Goal: Complete application form

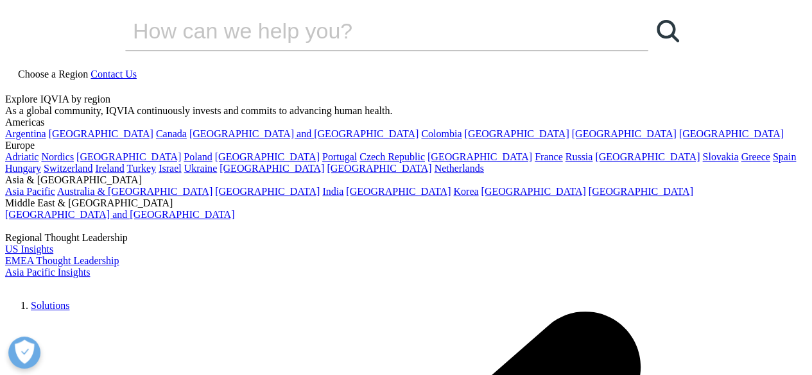
click at [137, 69] on span "Contact Us" at bounding box center [113, 74] width 46 height 11
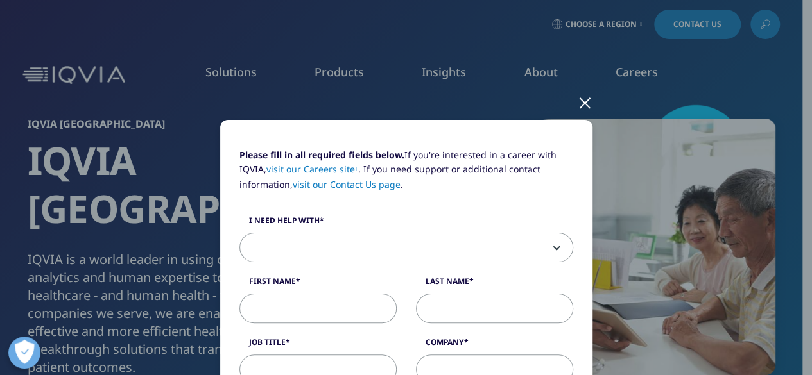
click at [375, 255] on span at bounding box center [406, 249] width 332 height 30
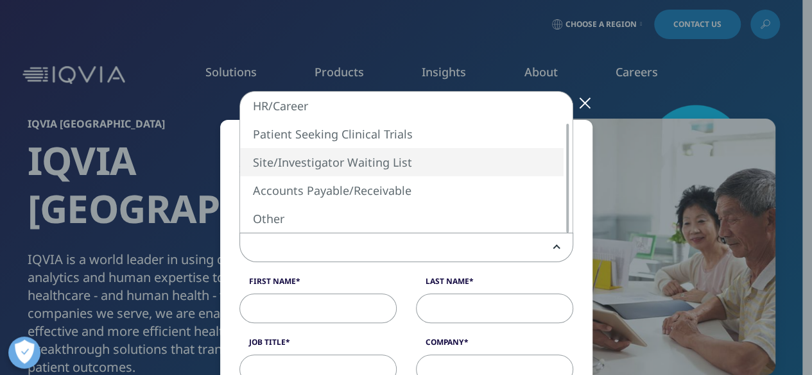
click at [0, 156] on div "Please fill in all required fields below. If you're interested in a career with…" at bounding box center [406, 187] width 812 height 375
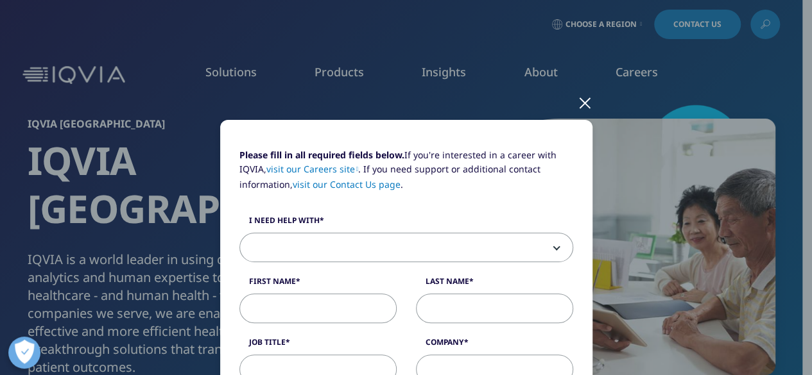
click at [581, 105] on div at bounding box center [585, 102] width 15 height 35
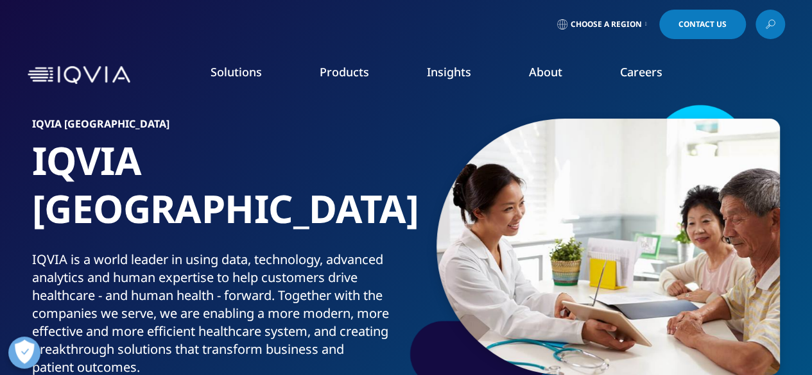
click at [439, 71] on link "Insights" at bounding box center [449, 71] width 44 height 15
click at [645, 22] on icon at bounding box center [646, 24] width 2 height 5
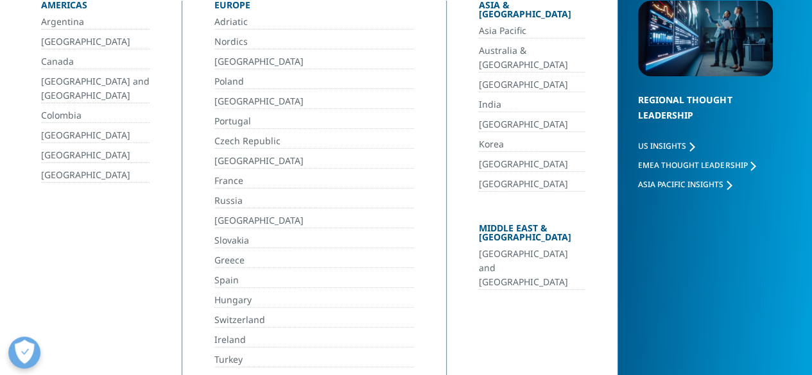
scroll to position [128, 0]
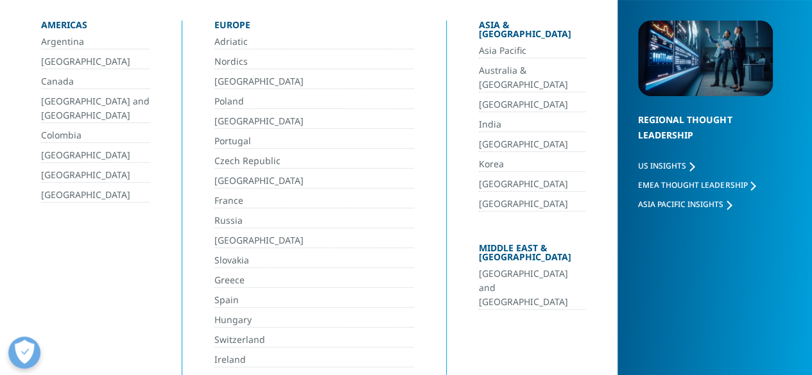
click at [504, 177] on link "[GEOGRAPHIC_DATA]" at bounding box center [532, 184] width 107 height 15
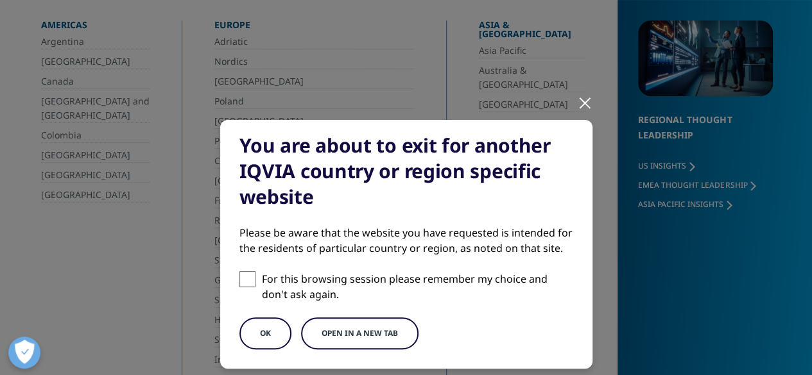
click at [249, 275] on span at bounding box center [247, 279] width 16 height 16
click at [249, 275] on input "For this browsing session please remember my choice and don't ask again." at bounding box center [247, 279] width 16 height 16
checkbox input "true"
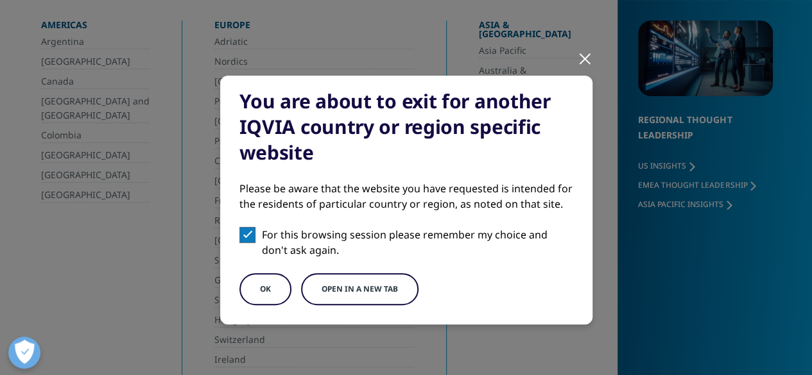
scroll to position [64, 0]
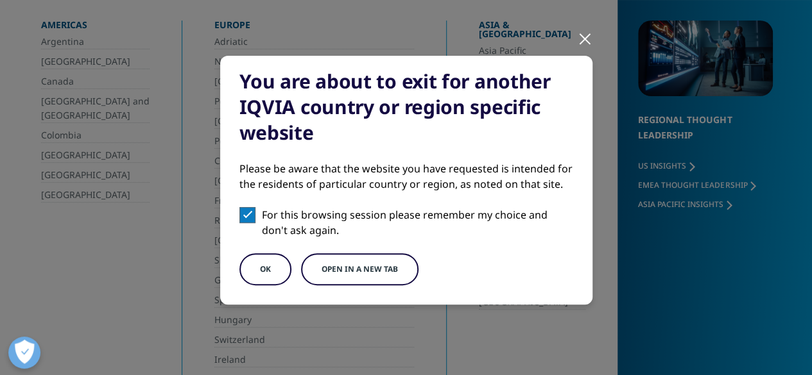
click at [261, 268] on button "OK" at bounding box center [265, 269] width 52 height 32
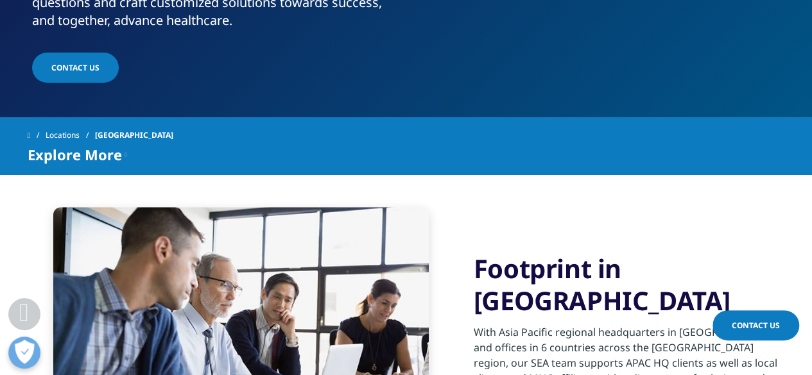
scroll to position [385, 0]
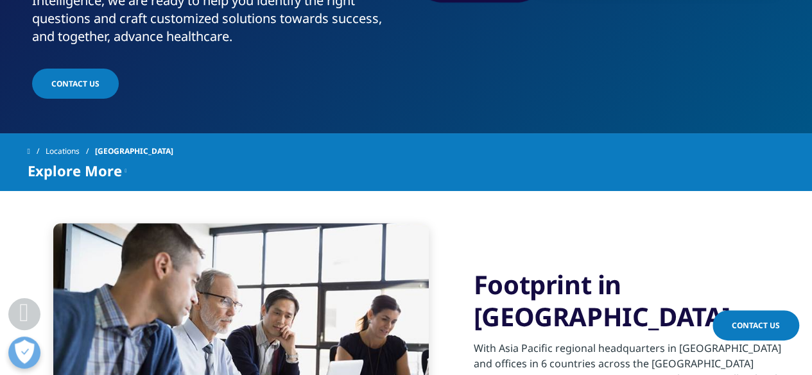
click at [752, 319] on link "Contact Us" at bounding box center [755, 326] width 87 height 30
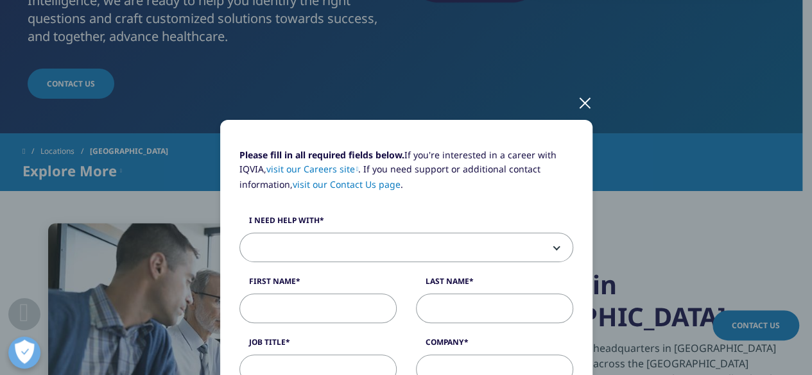
click at [275, 244] on span at bounding box center [406, 249] width 332 height 30
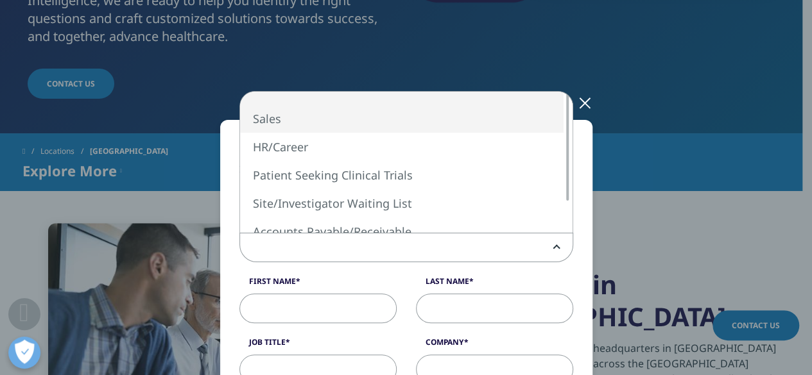
select select "Sales"
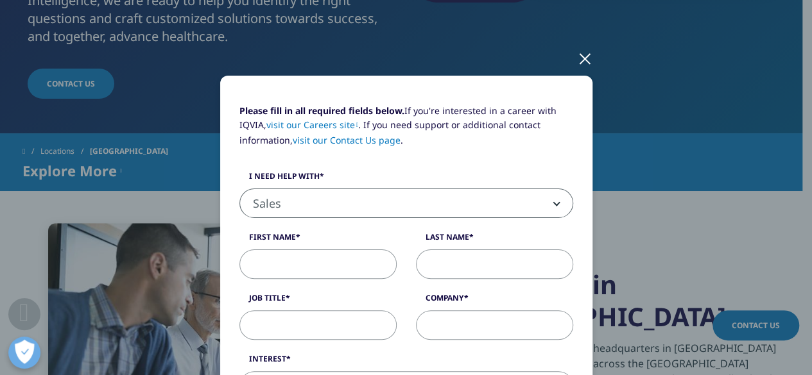
scroll to position [64, 0]
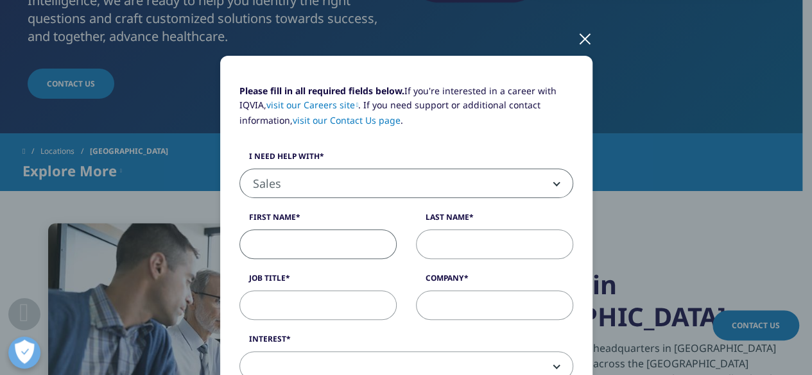
click at [267, 239] on input "First Name" at bounding box center [317, 245] width 157 height 30
type input "[PERSON_NAME]"
type input "Kien"
select select "[GEOGRAPHIC_DATA]"
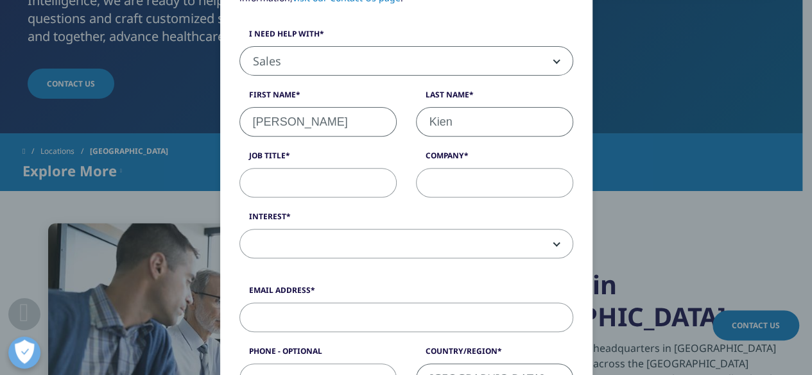
scroll to position [183, 0]
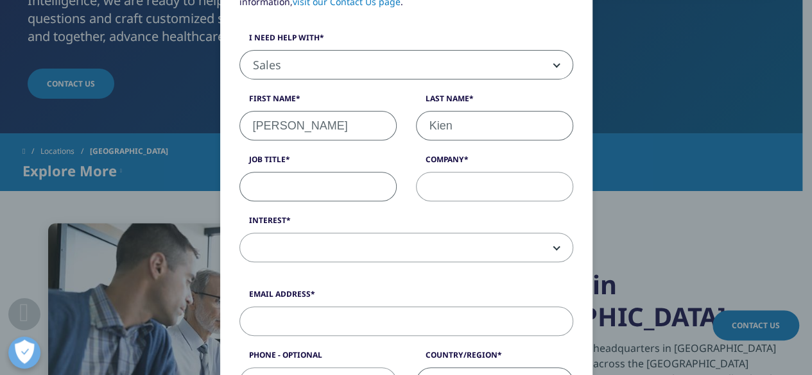
click at [243, 176] on input "Job Title" at bounding box center [317, 187] width 157 height 30
type input "Head of Customer Insight"
click at [497, 192] on input "Company" at bounding box center [494, 187] width 157 height 30
type input "Con Cung Corporation"
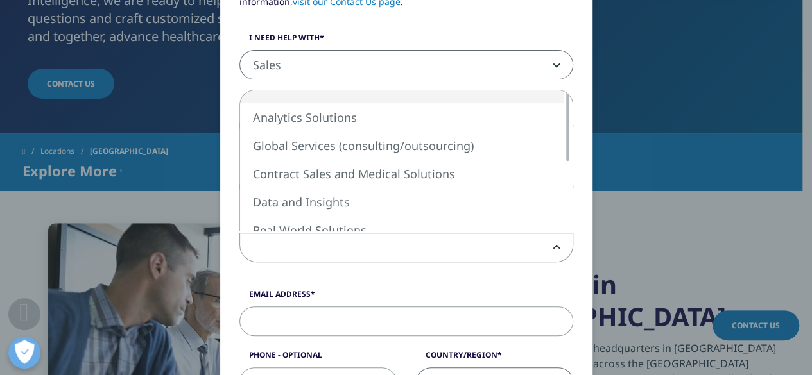
click at [398, 243] on span at bounding box center [406, 249] width 332 height 30
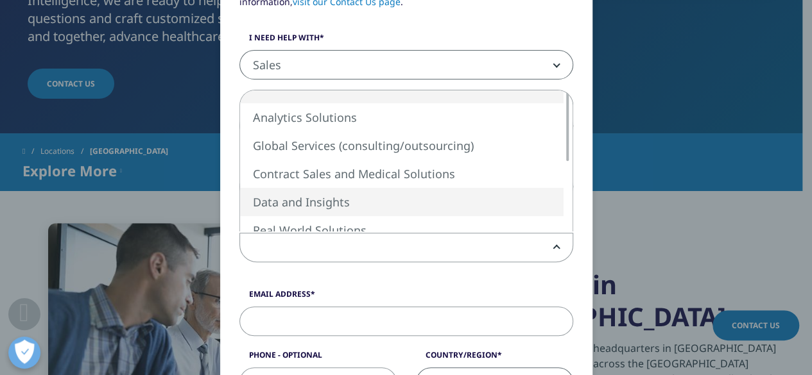
select select "Data and Insights"
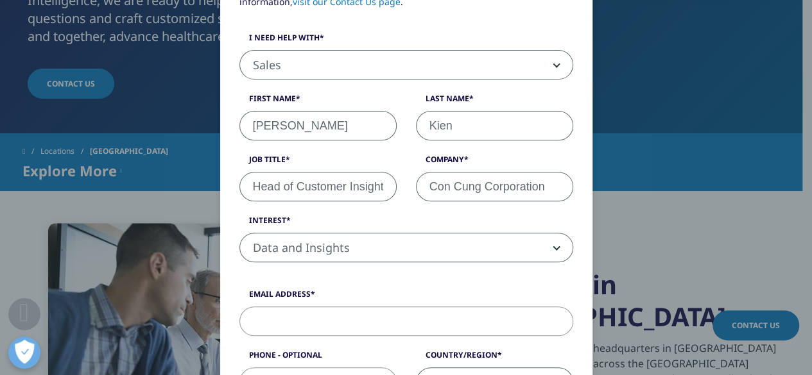
click at [280, 320] on input "Email Address" at bounding box center [406, 322] width 334 height 30
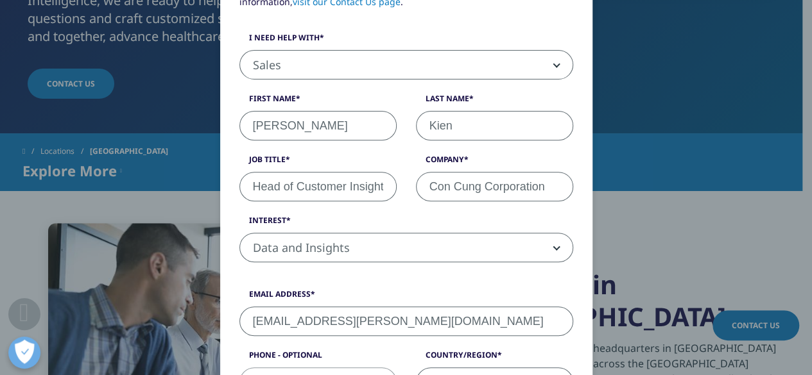
scroll to position [311, 0]
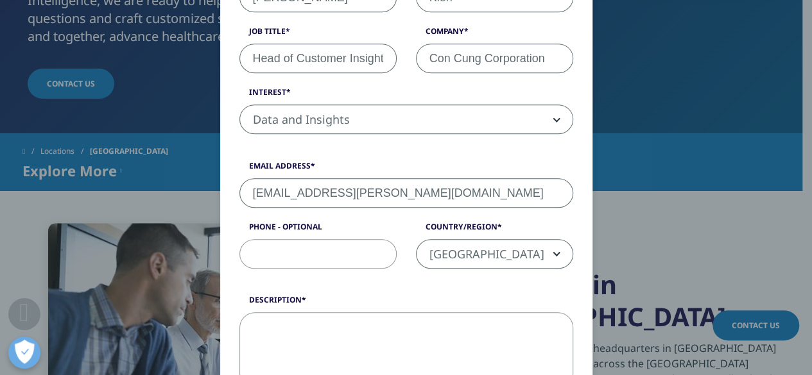
type input "[EMAIL_ADDRESS][PERSON_NAME][DOMAIN_NAME]"
click at [356, 242] on input "Phone - Optional" at bounding box center [317, 254] width 157 height 30
type input "0973027853"
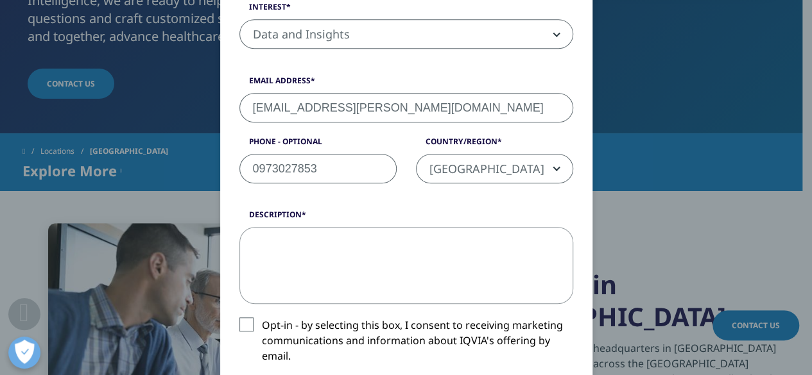
scroll to position [504, 0]
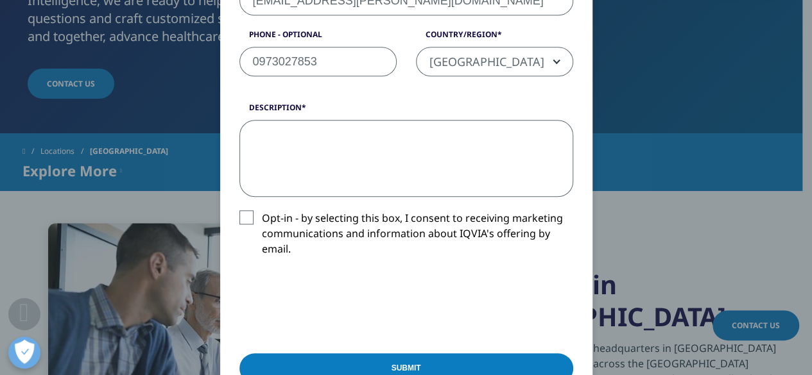
click at [286, 165] on textarea "Description" at bounding box center [406, 158] width 334 height 77
type textarea "I"
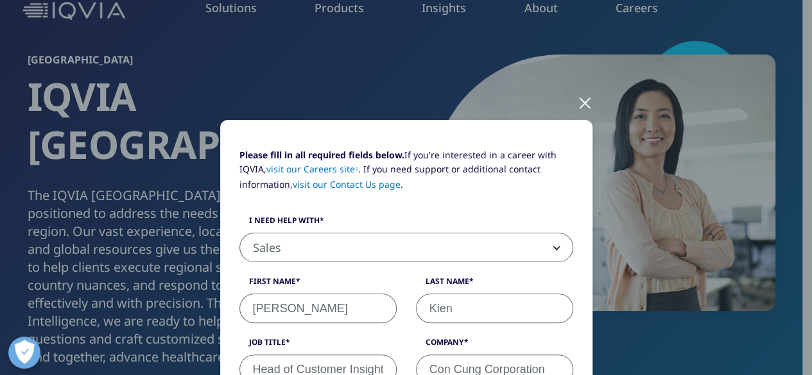
scroll to position [621, 0]
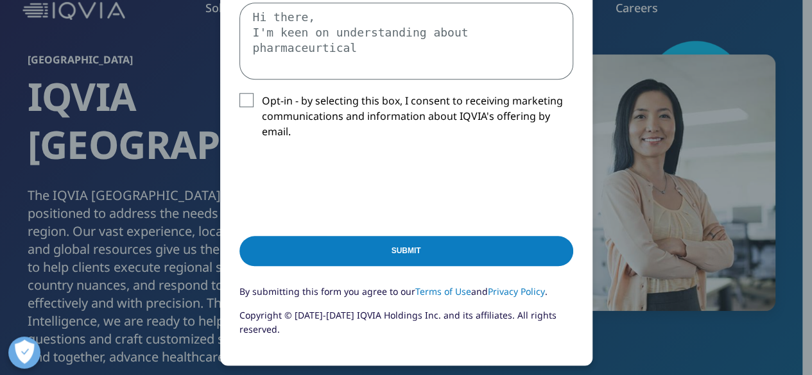
click at [513, 26] on textarea "Hi there, I'm keen on understanding about pharmaceurtical" at bounding box center [406, 41] width 334 height 77
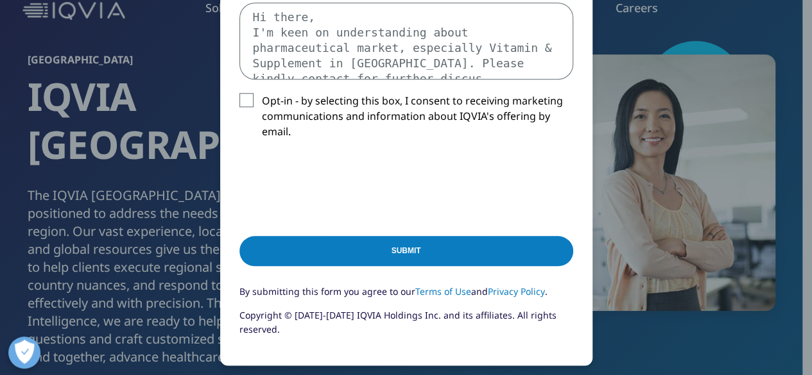
scroll to position [6, 0]
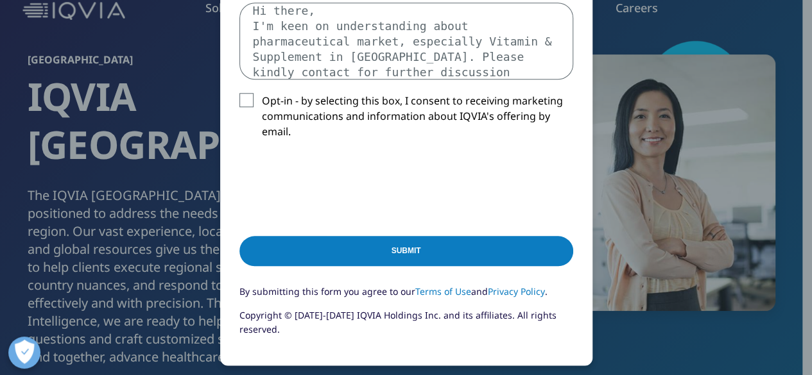
type textarea "Hi there, I'm keen on understanding about pharmaceutical market, especially Vit…"
click at [240, 94] on label "Opt-in - by selecting this box, I consent to receiving marketing communications…" at bounding box center [406, 119] width 334 height 53
click at [262, 93] on input "Opt-in - by selecting this box, I consent to receiving marketing communications…" at bounding box center [262, 93] width 0 height 0
click at [416, 250] on input "Submit" at bounding box center [406, 251] width 334 height 30
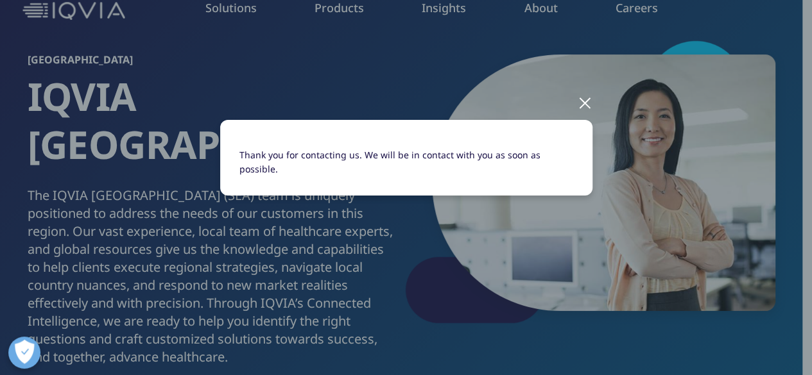
scroll to position [0, 0]
click at [287, 94] on div "Thank you for contacting us. We will be in contact with you as soon as possible." at bounding box center [406, 168] width 757 height 337
